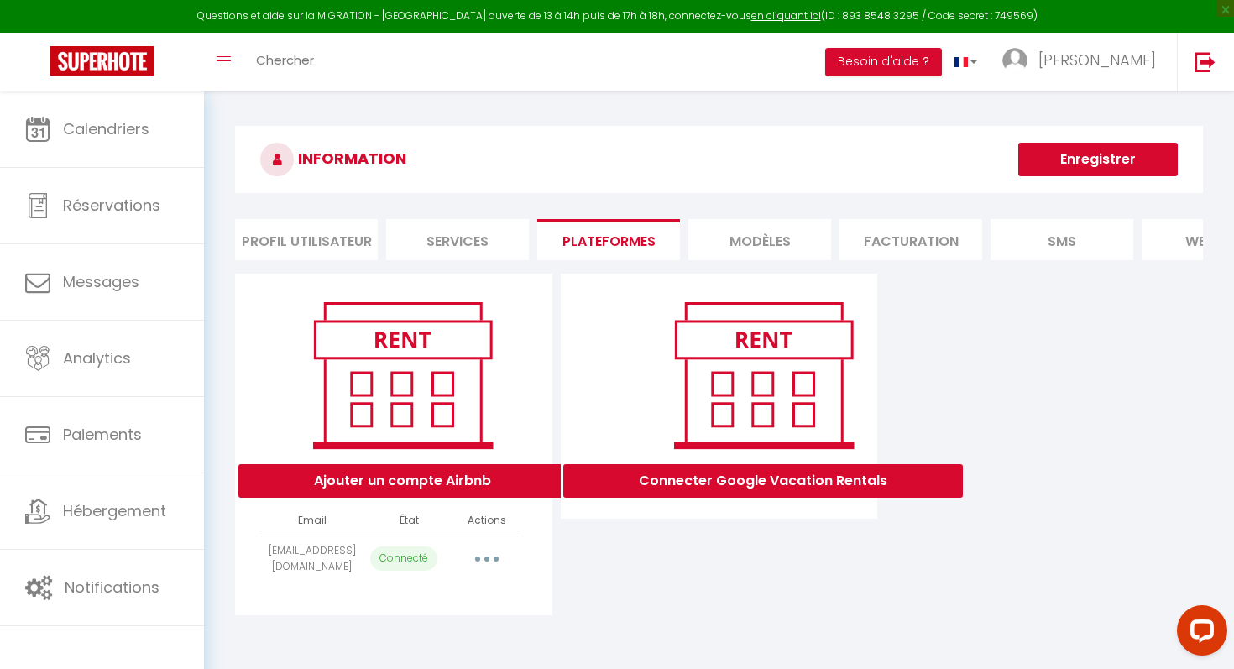
click at [494, 558] on button "button" at bounding box center [486, 558] width 47 height 27
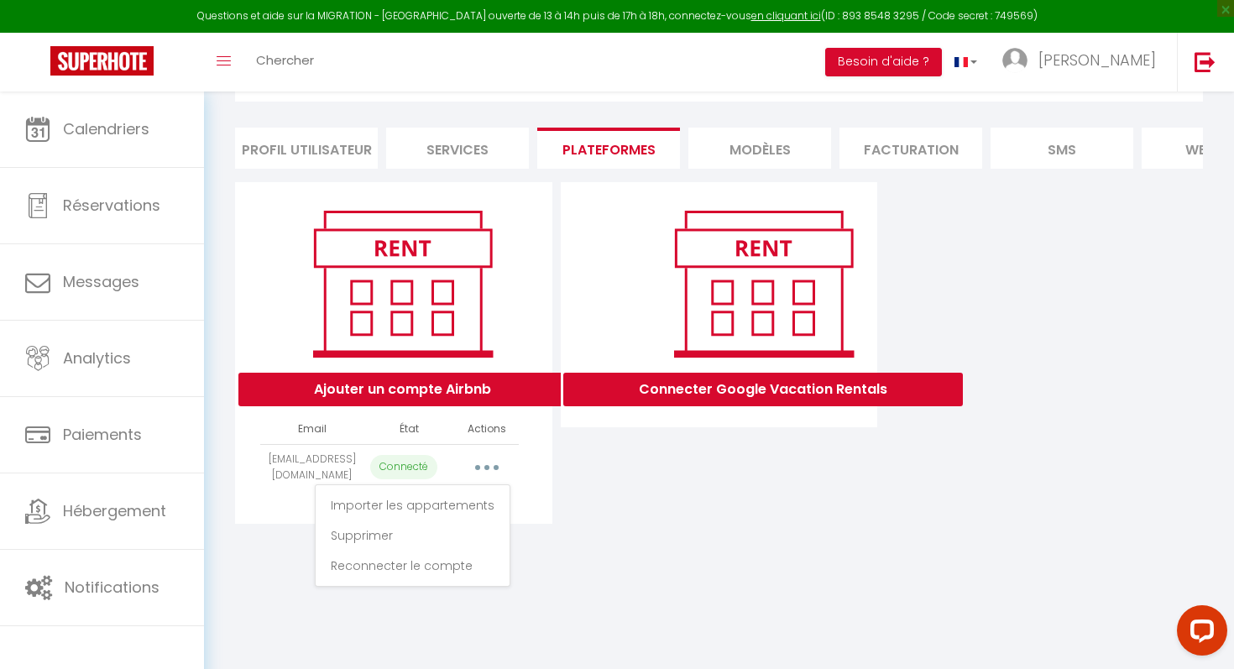
scroll to position [89, 0]
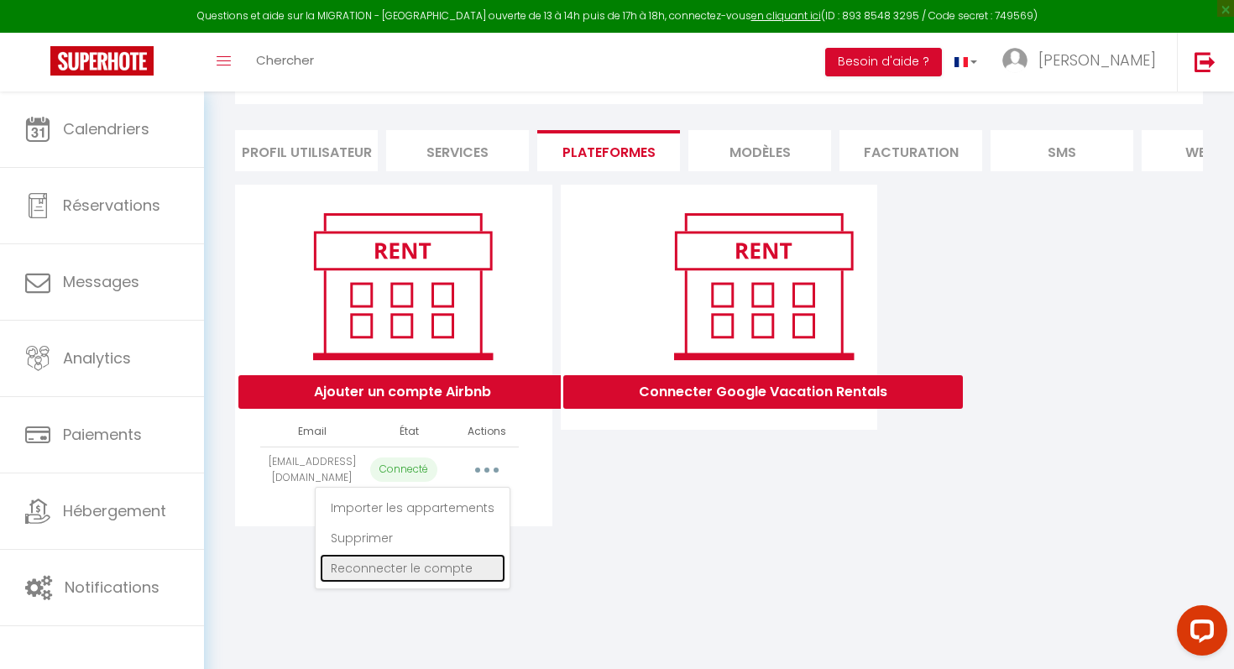
click at [462, 571] on link "Reconnecter le compte" at bounding box center [412, 568] width 185 height 29
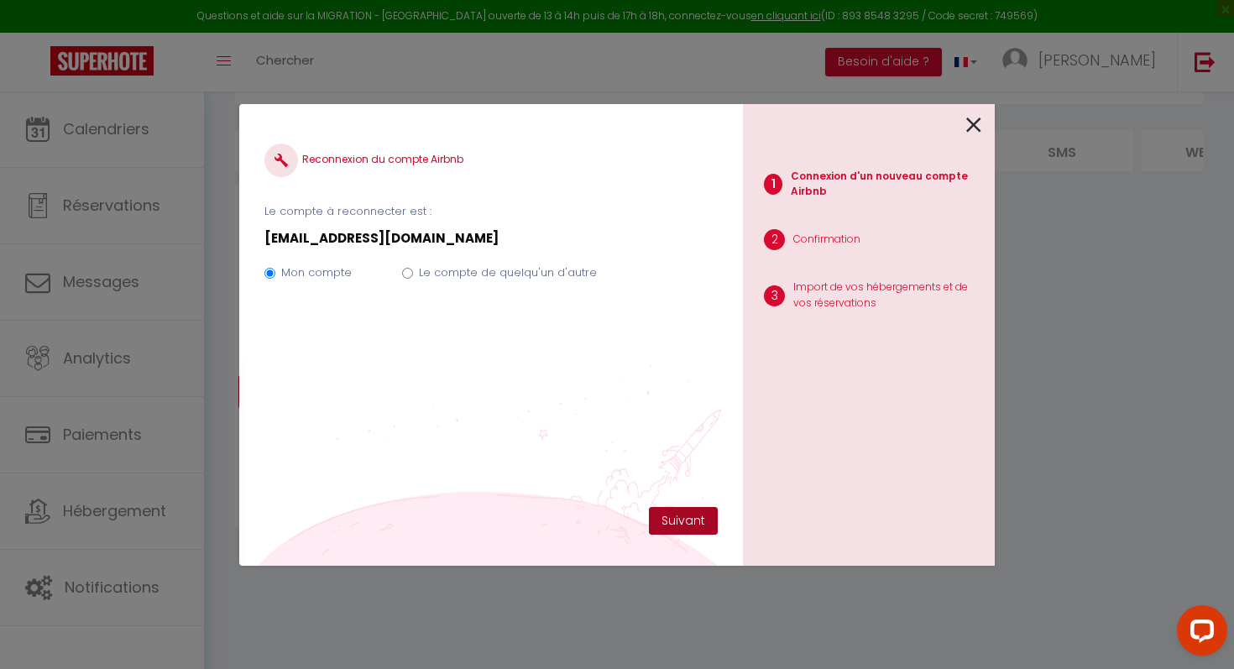
click at [687, 523] on button "Suivant" at bounding box center [683, 521] width 69 height 29
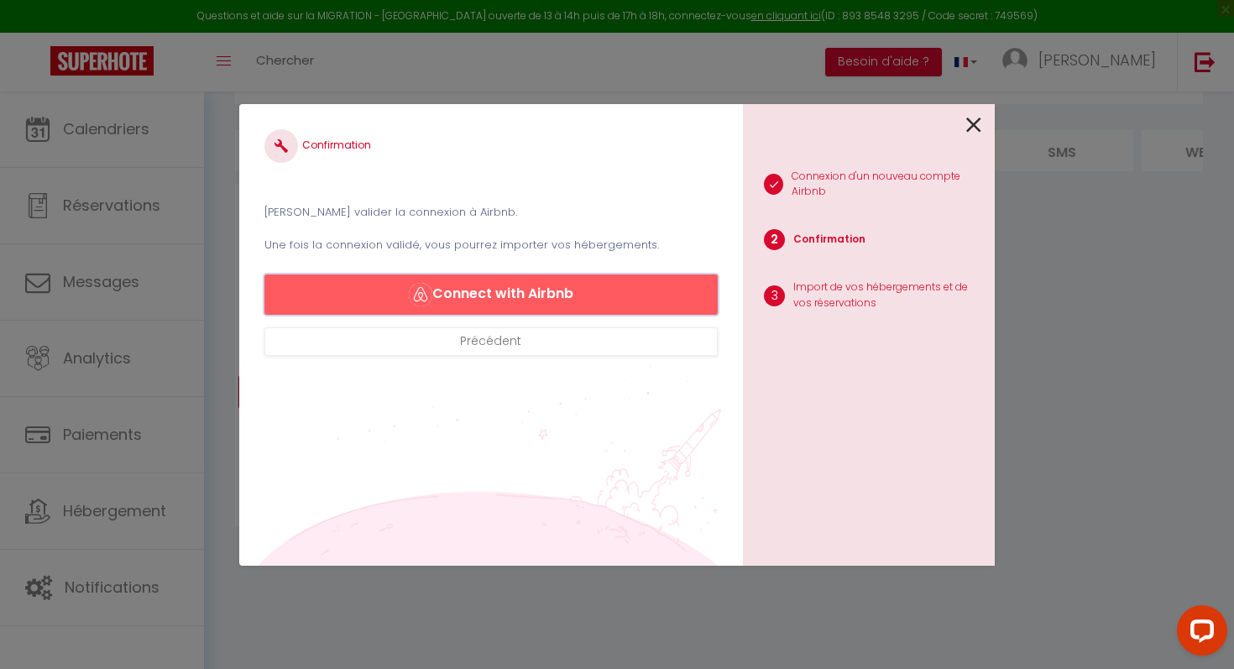
click at [608, 295] on button "Connect with Airbnb" at bounding box center [490, 294] width 453 height 40
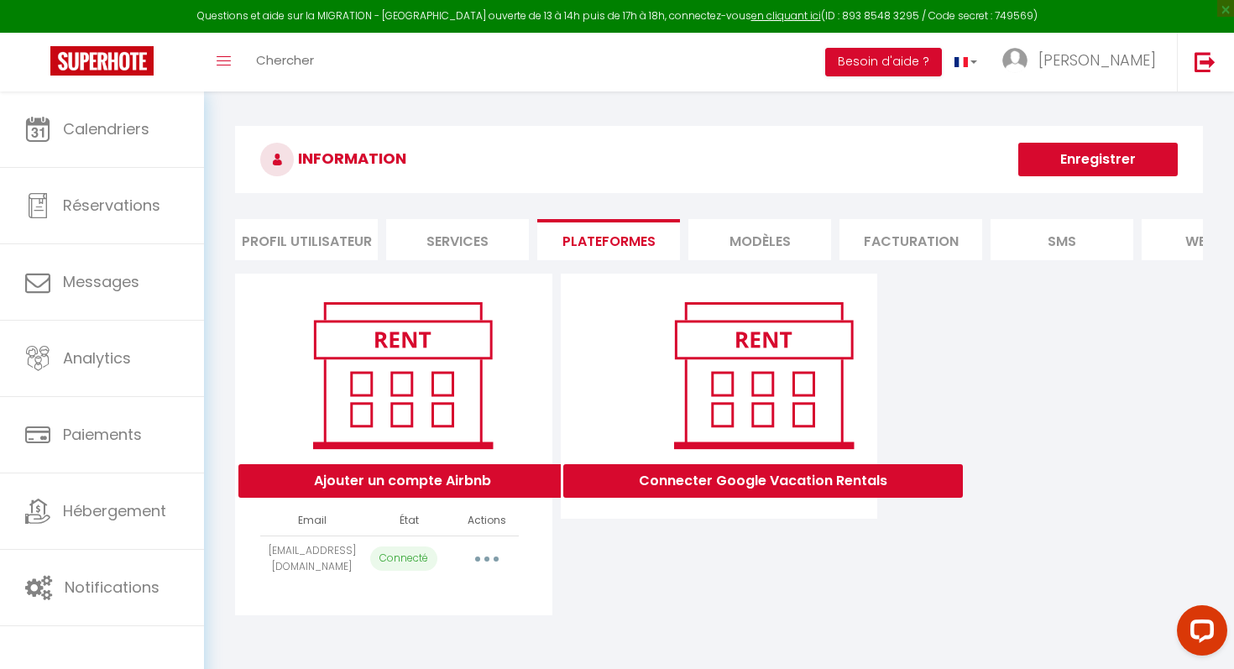
select select "49677"
select select "69549"
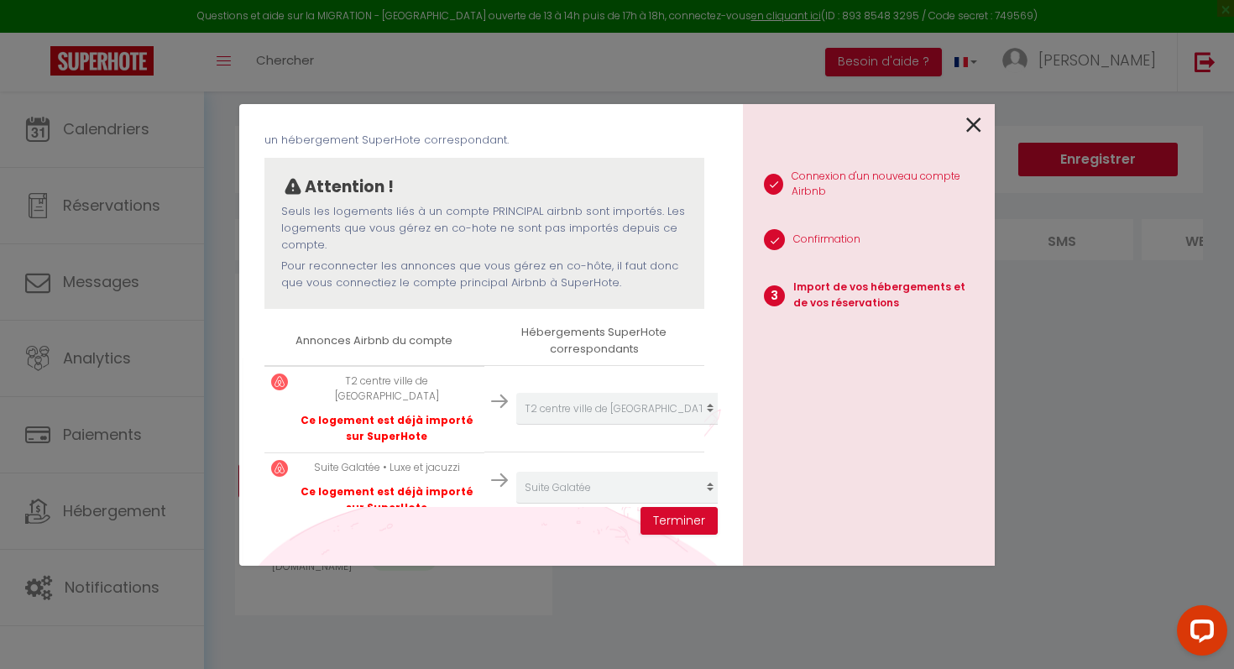
scroll to position [121, 0]
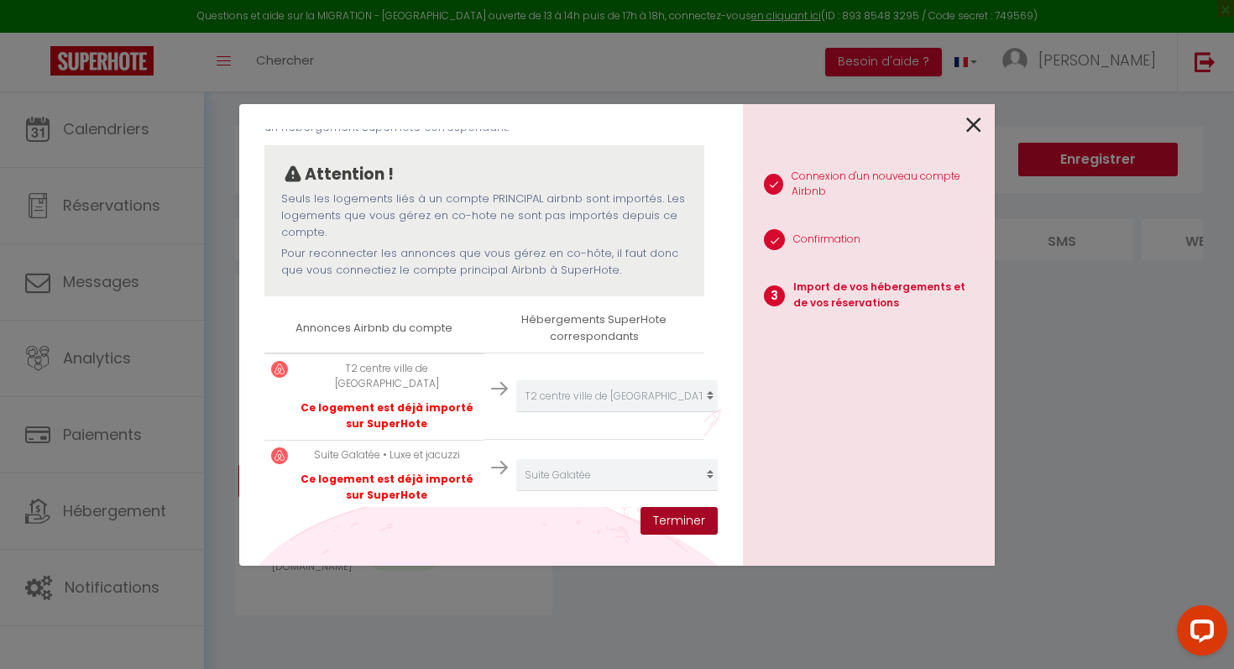
click at [705, 515] on button "Terminer" at bounding box center [678, 521] width 77 height 29
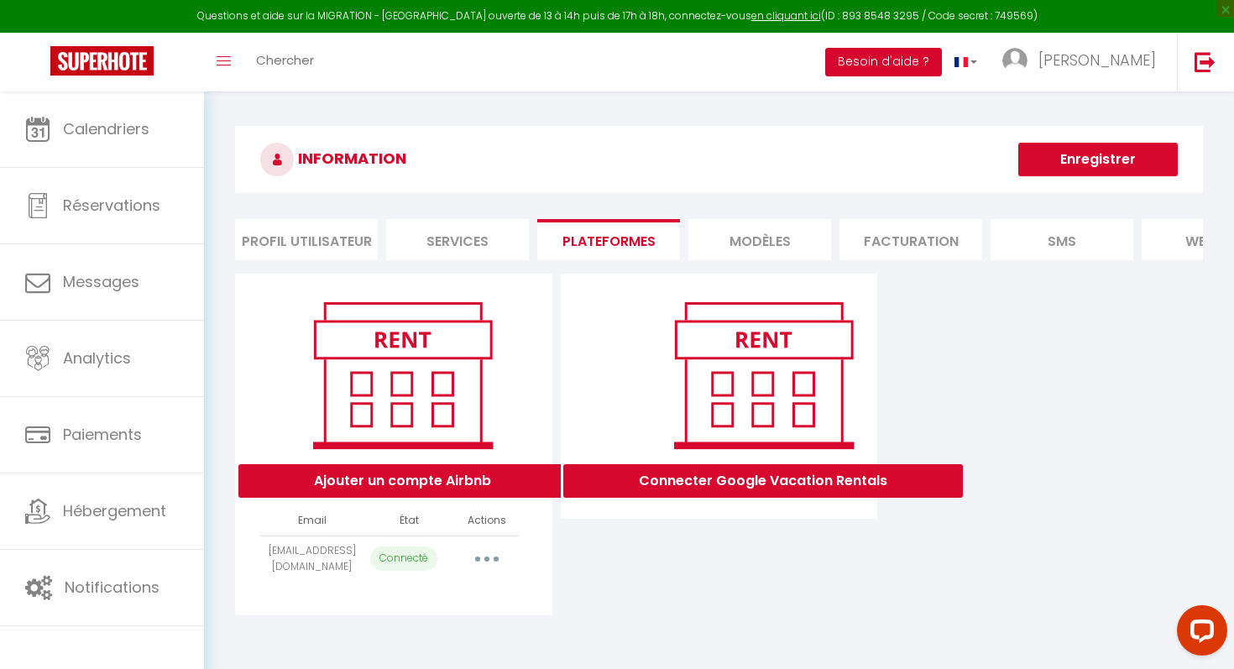
click at [942, 63] on button "Besoin d'aide ?" at bounding box center [883, 62] width 117 height 29
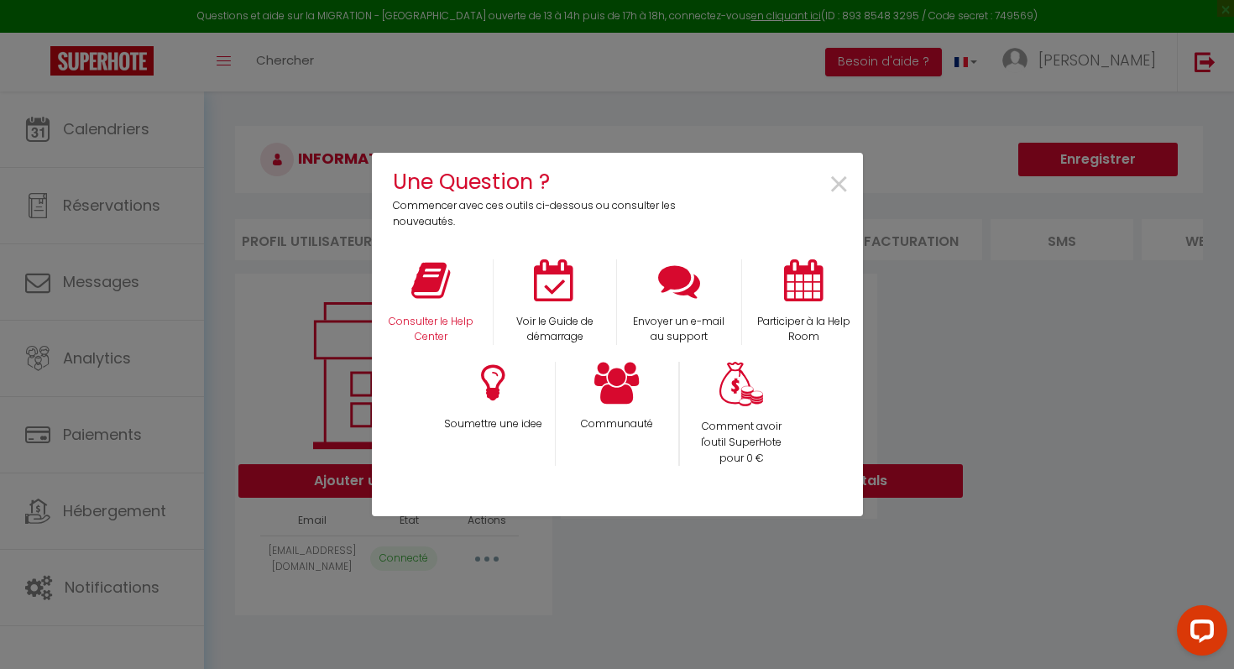
click at [466, 296] on div "Consulter le Help Center" at bounding box center [430, 302] width 124 height 86
click at [444, 326] on p "Consulter le Help Center" at bounding box center [431, 330] width 102 height 32
click at [465, 109] on div "Une Question ? Commencer avec ces outils ci-dessous ou consulter les nouveautés…" at bounding box center [617, 334] width 491 height 669
click at [846, 184] on span "×" at bounding box center [838, 185] width 23 height 53
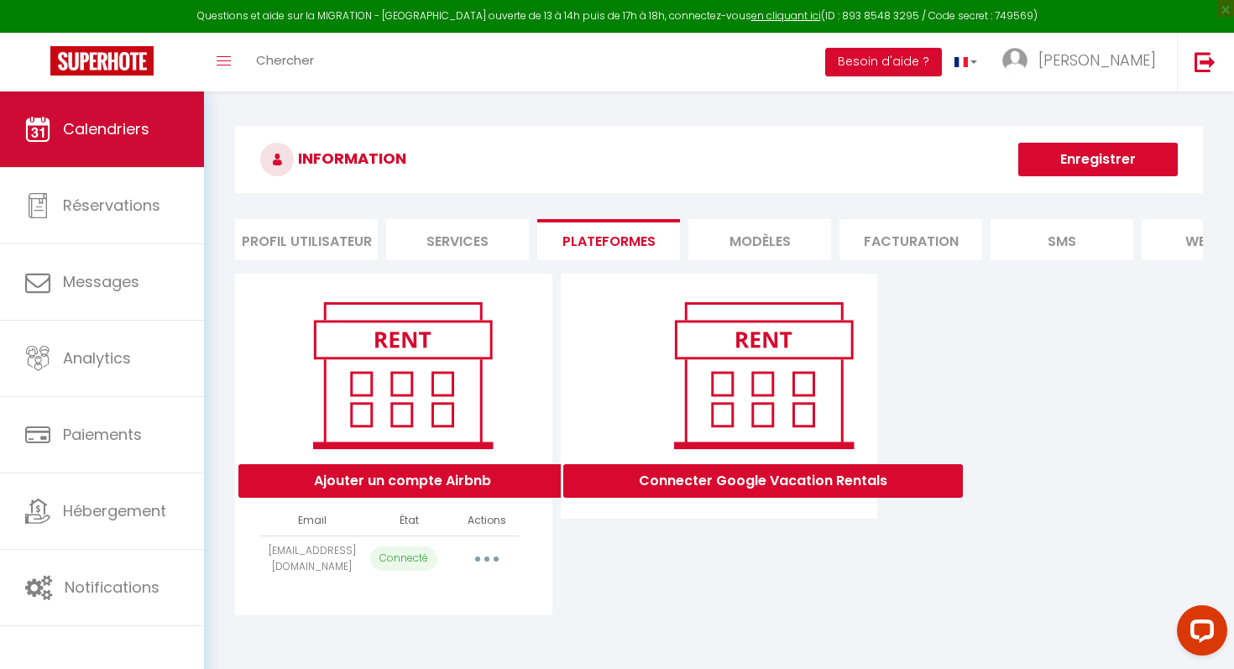
click at [156, 125] on link "Calendriers" at bounding box center [102, 129] width 204 height 76
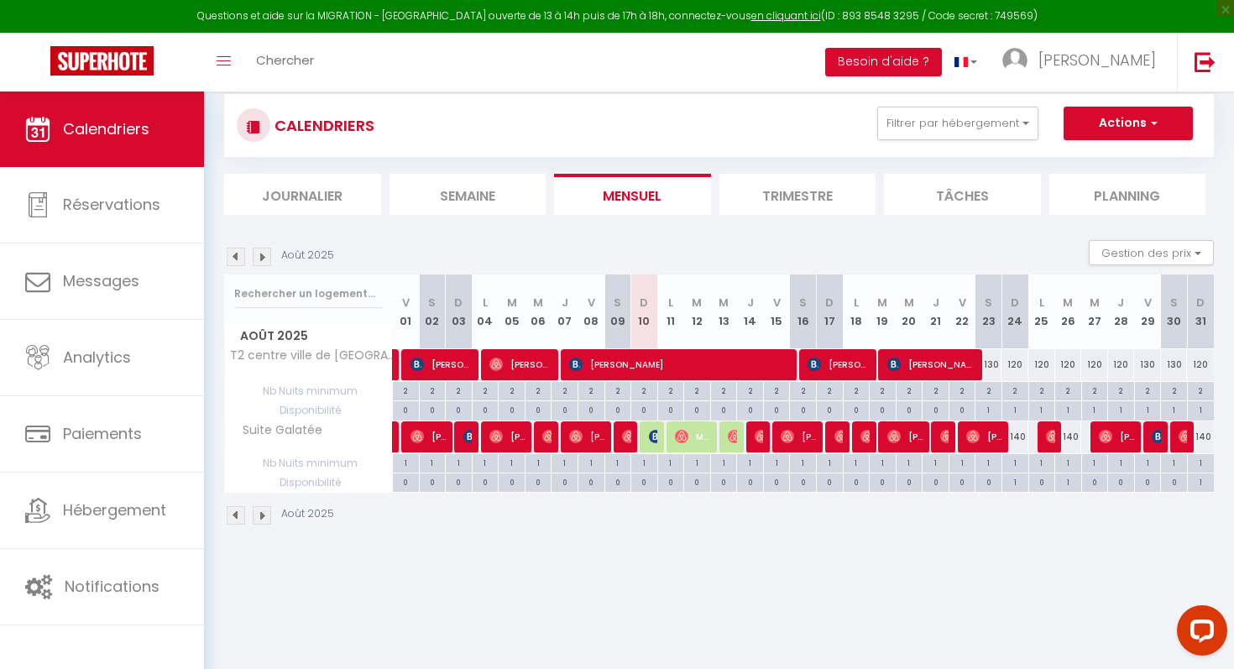
scroll to position [32, 0]
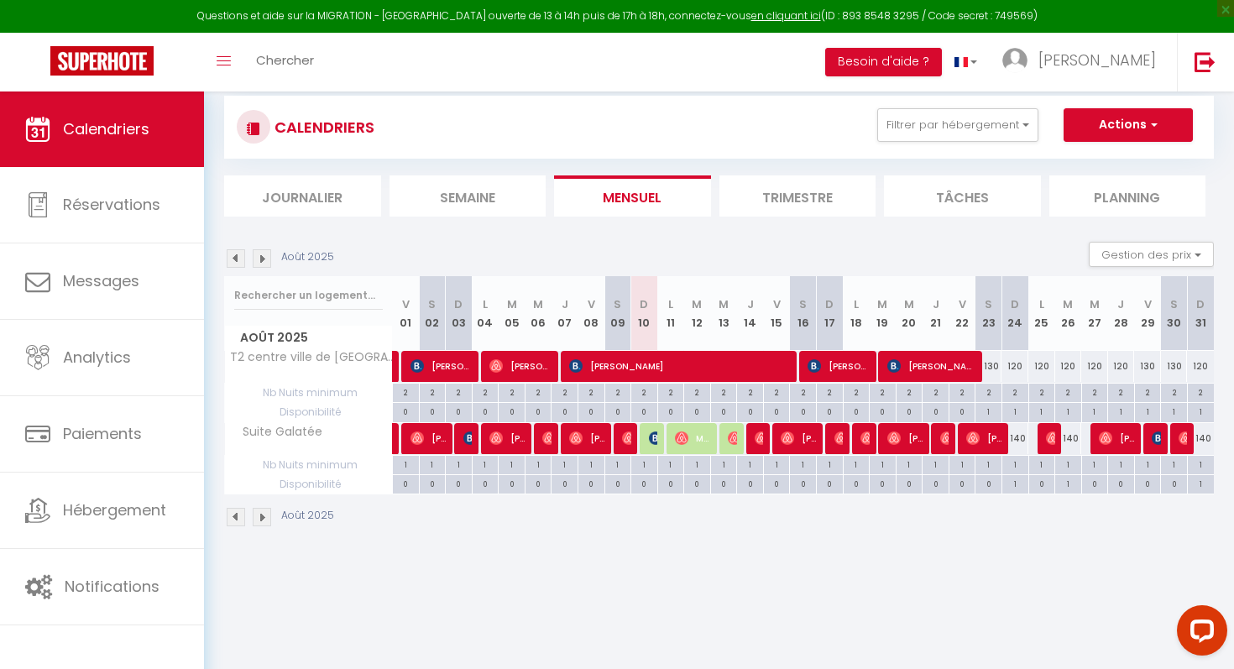
click at [264, 259] on img at bounding box center [262, 258] width 18 height 18
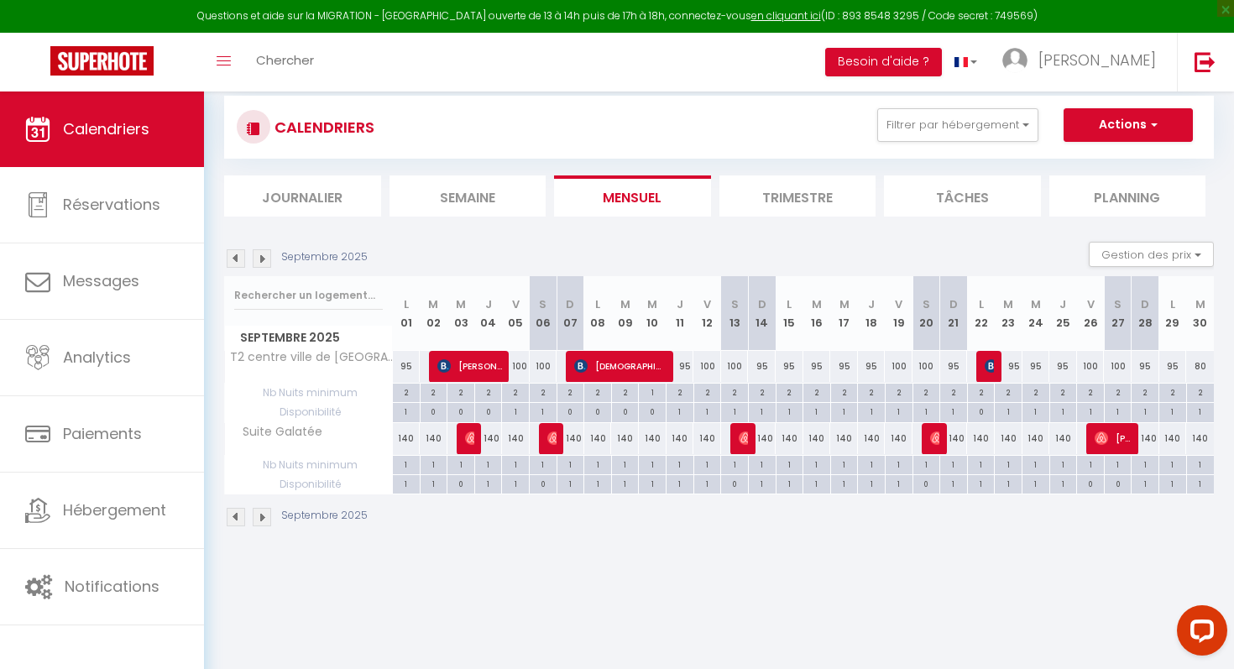
click at [264, 259] on img at bounding box center [262, 258] width 18 height 18
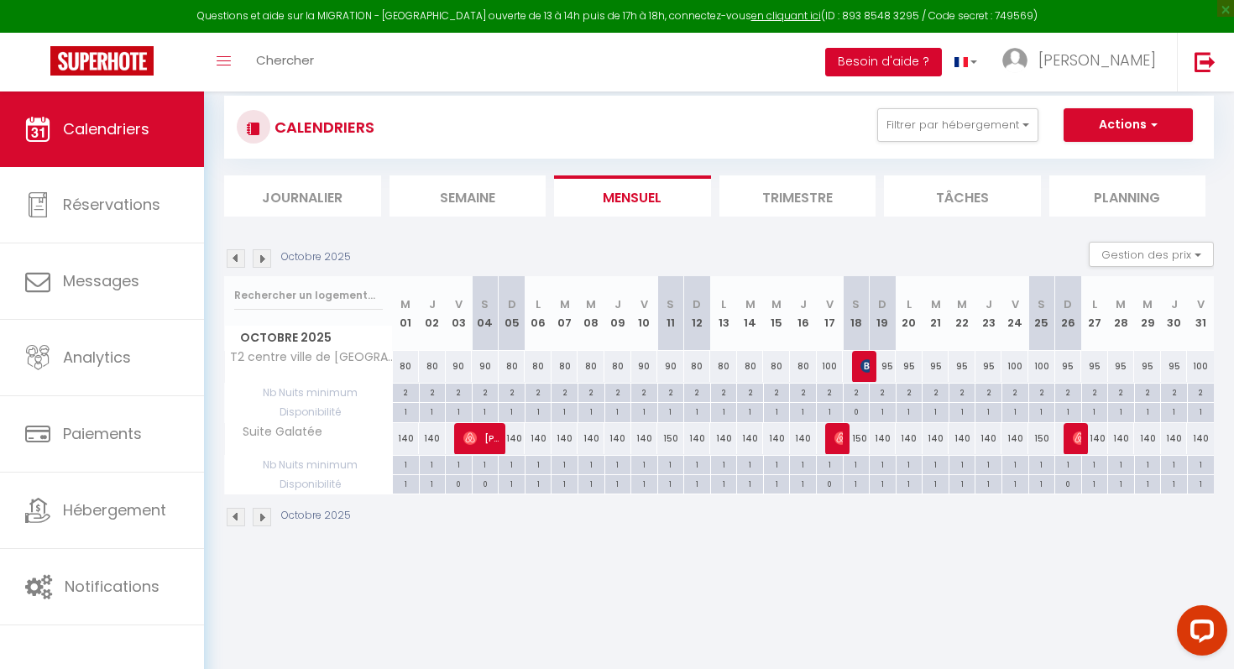
click at [942, 65] on button "Besoin d'aide ?" at bounding box center [883, 62] width 117 height 29
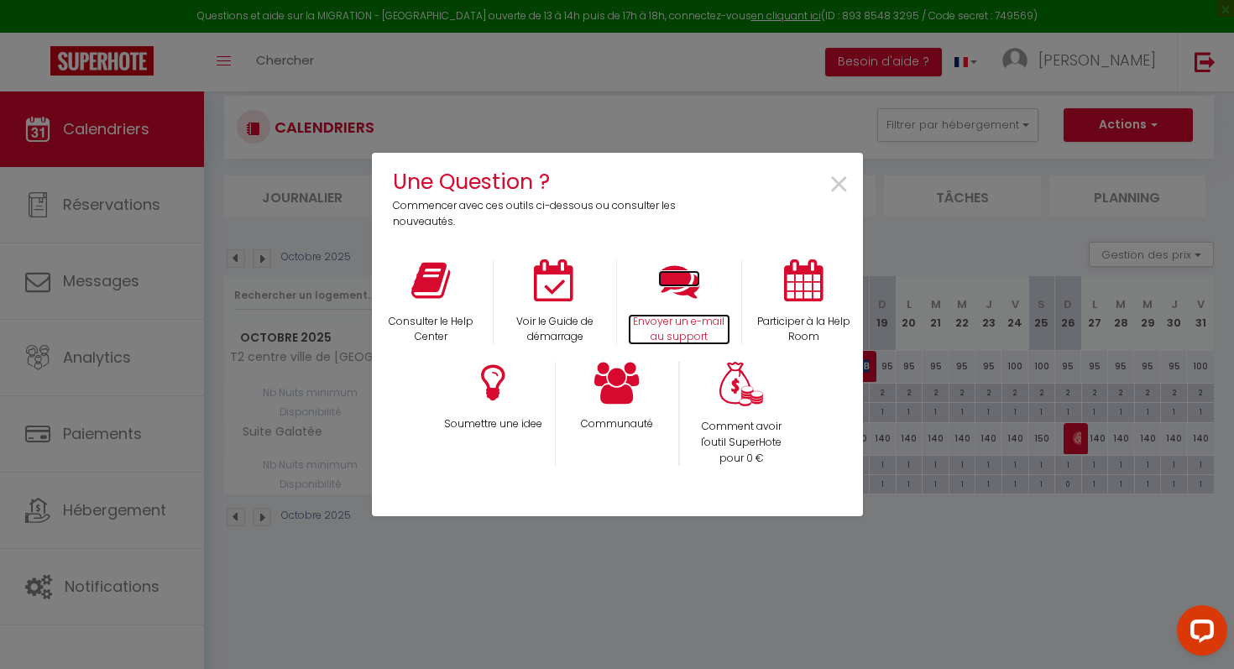
click at [688, 283] on icon at bounding box center [679, 280] width 42 height 42
